Goal: Task Accomplishment & Management: Complete application form

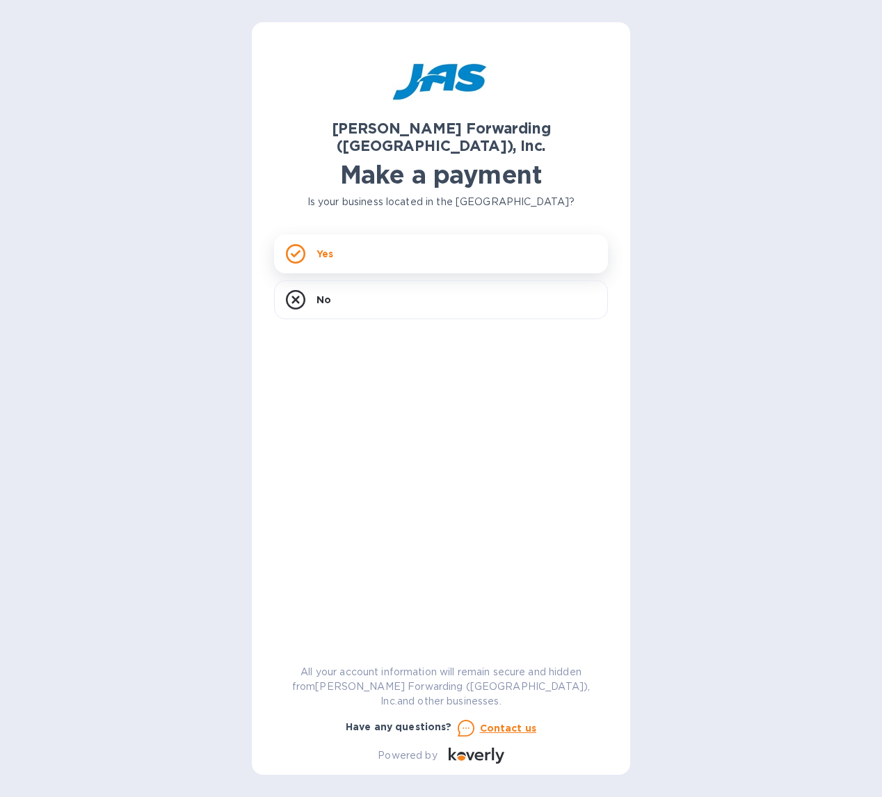
click at [287, 246] on icon at bounding box center [295, 253] width 19 height 19
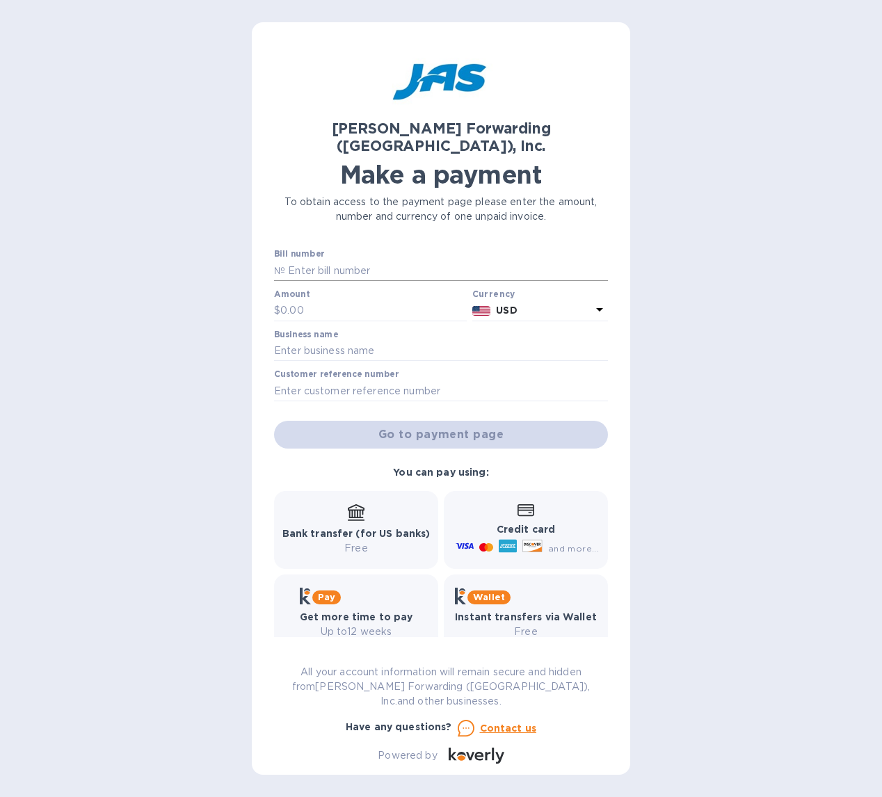
click at [305, 260] on input "text" at bounding box center [446, 270] width 323 height 21
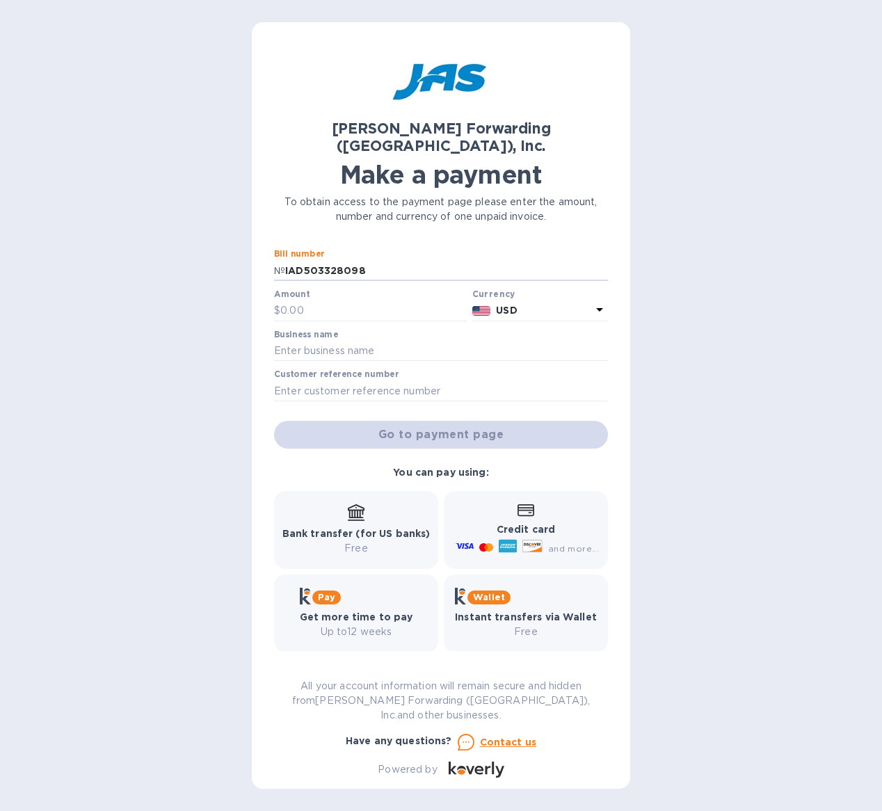
type input "IAD503328098"
click at [330, 289] on div "Amount $" at bounding box center [370, 305] width 193 height 32
click at [331, 301] on input "text" at bounding box center [373, 311] width 186 height 21
type input "4,600"
click at [341, 341] on input "text" at bounding box center [441, 351] width 334 height 21
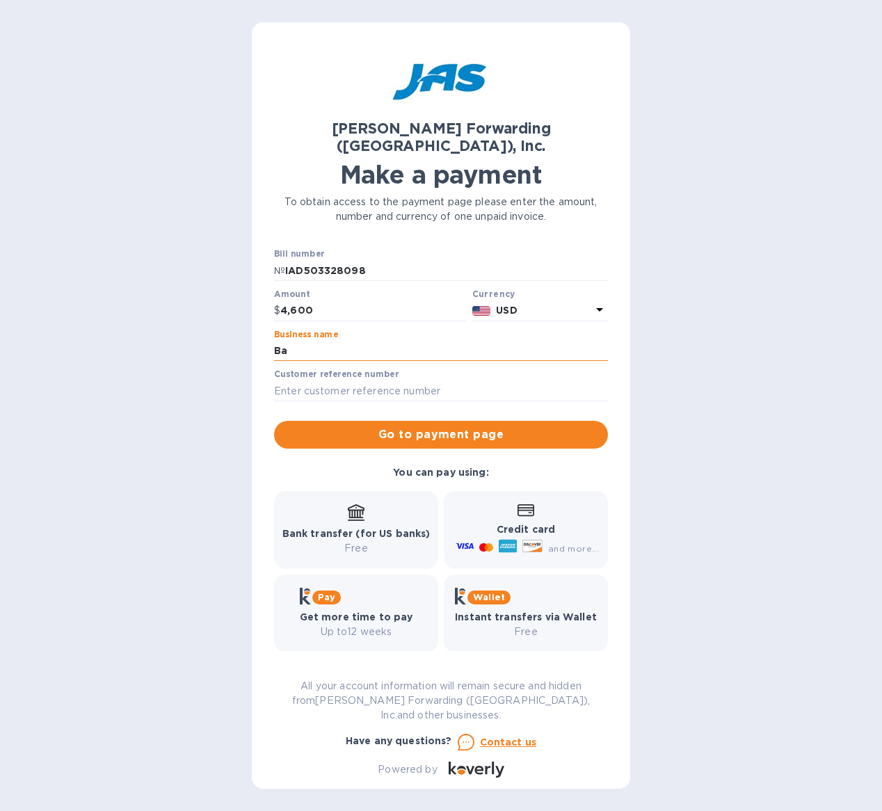
type input "B"
type input "BATTELLCMH"
click at [313, 381] on input "text" at bounding box center [441, 391] width 334 height 21
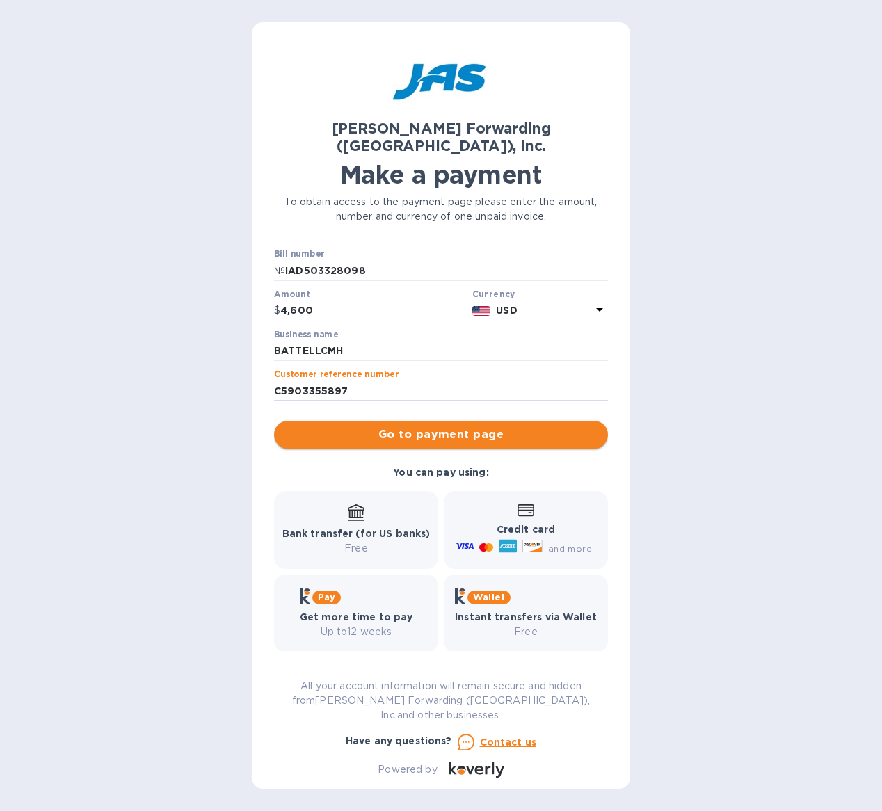
type input "C5903355897"
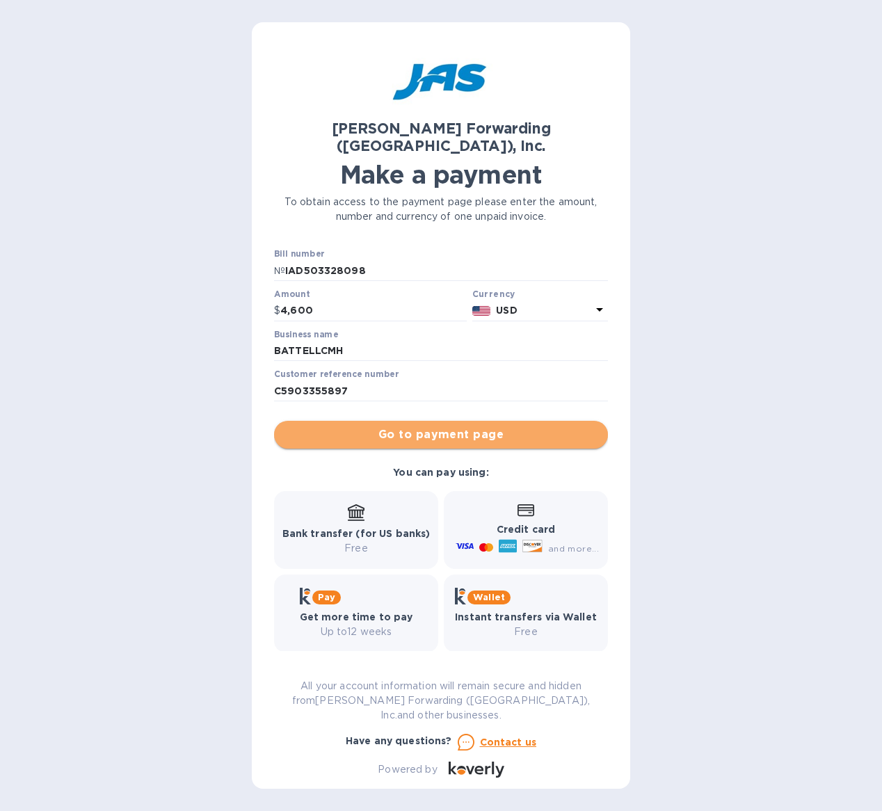
click at [431, 427] on span "Go to payment page" at bounding box center [441, 435] width 312 height 17
